Goal: Task Accomplishment & Management: Use online tool/utility

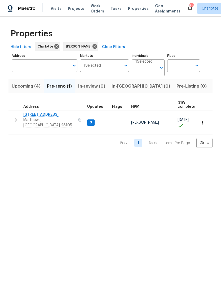
click at [15, 121] on button "button" at bounding box center [16, 120] width 11 height 16
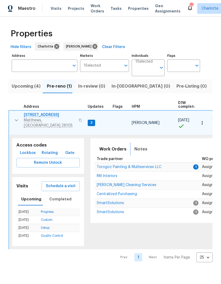
click at [134, 145] on span "Notes" at bounding box center [140, 148] width 13 height 7
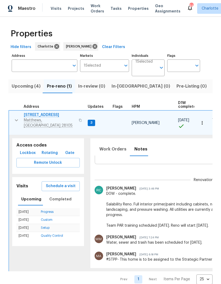
click at [16, 122] on button "button" at bounding box center [16, 120] width 11 height 16
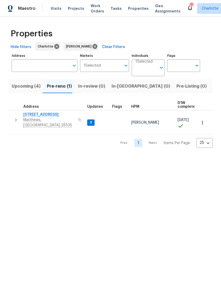
click at [17, 122] on button "button" at bounding box center [16, 120] width 11 height 16
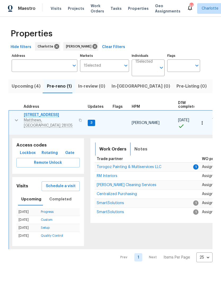
click at [103, 145] on span "Work Orders" at bounding box center [112, 148] width 27 height 7
click at [140, 165] on span "Torogoz Painting & Multiservices LLC" at bounding box center [129, 167] width 65 height 4
click at [12, 117] on button "button" at bounding box center [16, 120] width 11 height 16
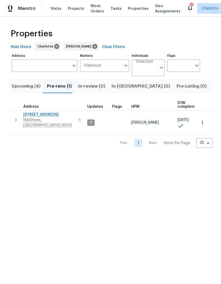
click at [140, 156] on html "Maestro Visits Projects Work Orders Tasks Properties Geo Assignments 64 Charlot…" at bounding box center [110, 78] width 221 height 156
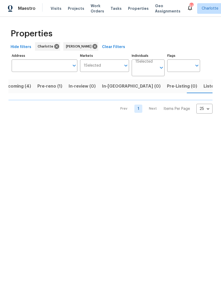
scroll to position [0, 10]
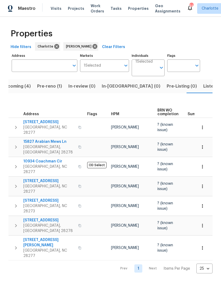
click at [114, 89] on span "In-reno (0)" at bounding box center [131, 85] width 59 height 7
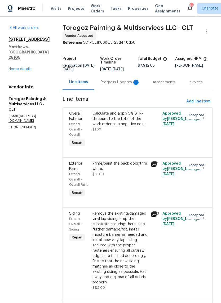
click at [122, 85] on div "Progress Updates 1" at bounding box center [120, 82] width 39 height 5
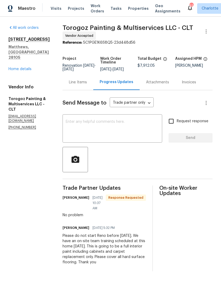
click at [123, 137] on textarea at bounding box center [112, 129] width 93 height 19
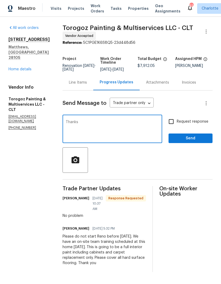
type textarea "Thanks [PERSON_NAME]"
